Goal: Navigation & Orientation: Find specific page/section

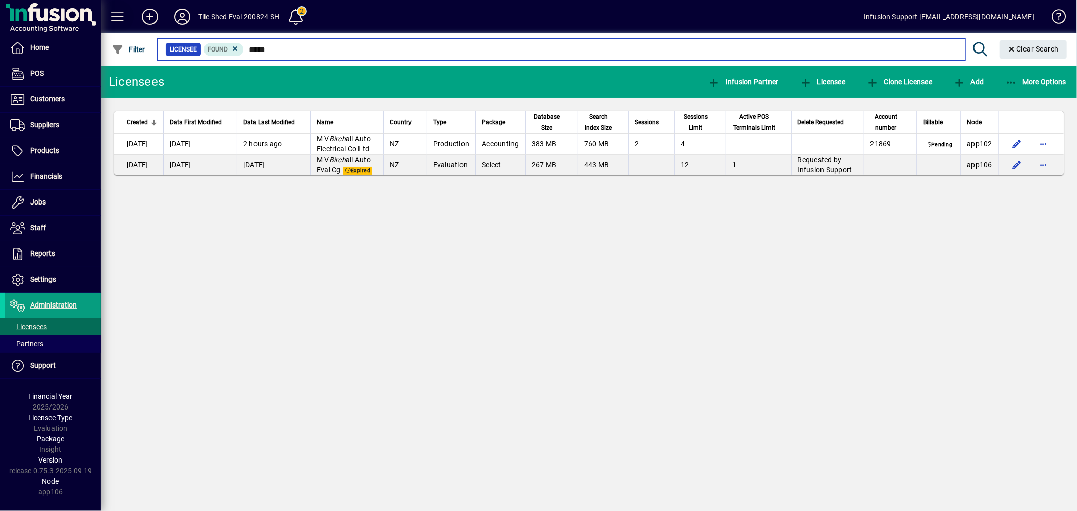
drag, startPoint x: 302, startPoint y: 45, endPoint x: 127, endPoint y: 0, distance: 180.5
click at [162, 13] on mat-toolbar "Tile Shed Eval 200824 SH 2 Infusion Support [EMAIL_ADDRESS][DOMAIN_NAME] Filter…" at bounding box center [589, 33] width 976 height 66
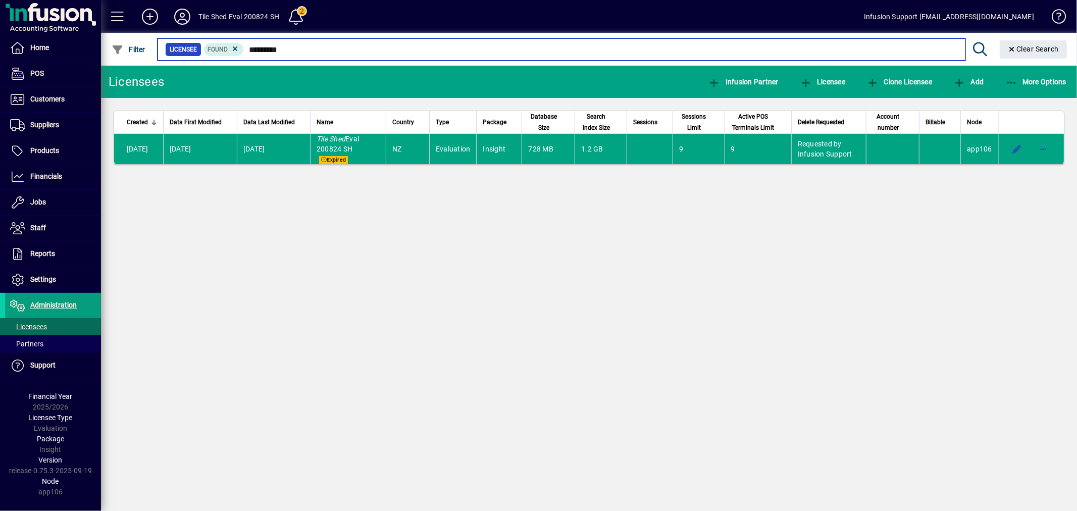
drag, startPoint x: 295, startPoint y: 48, endPoint x: 132, endPoint y: 30, distance: 163.5
click at [132, 29] on mat-toolbar "Tile Shed Eval 200824 SH 2 Infusion Support [EMAIL_ADDRESS][DOMAIN_NAME] Filter…" at bounding box center [589, 33] width 976 height 66
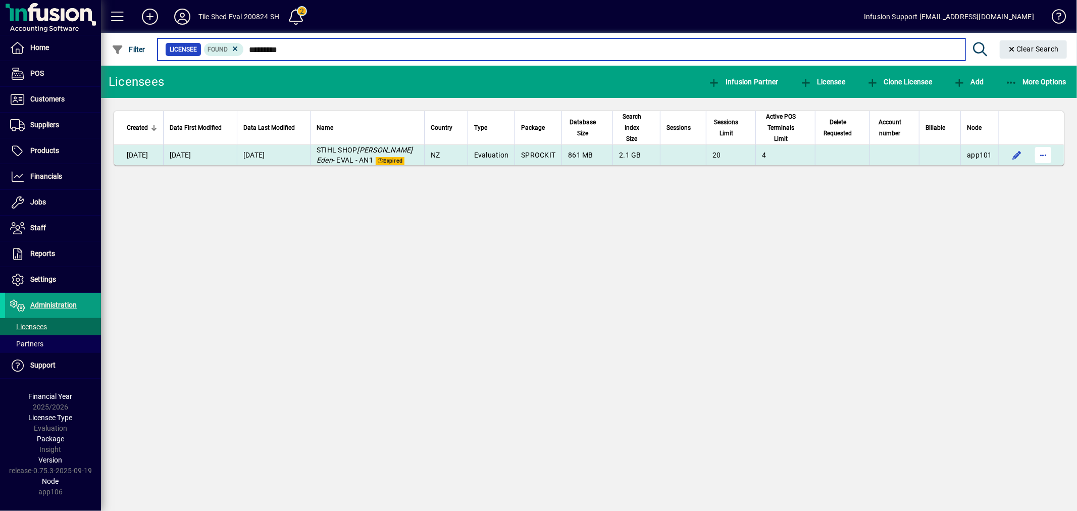
type input "*********"
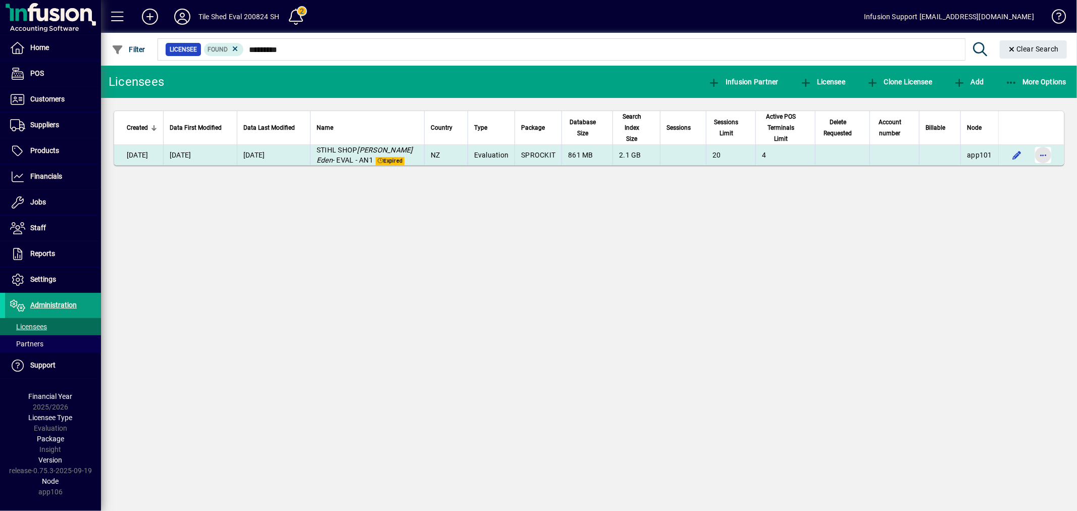
click at [1048, 143] on span "button" at bounding box center [1043, 155] width 24 height 24
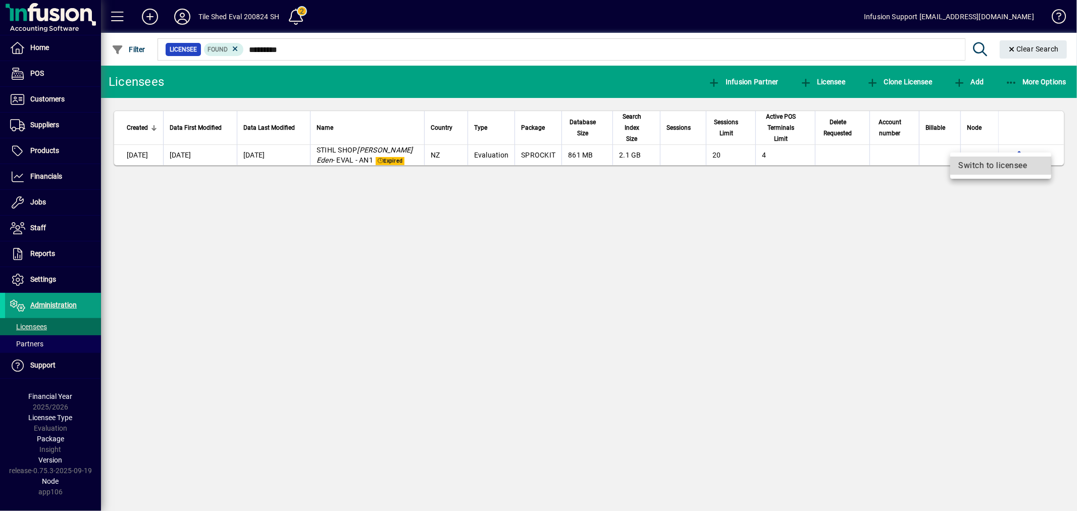
click at [1000, 164] on span "Switch to licensee" at bounding box center [1000, 166] width 85 height 12
